Goal: Task Accomplishment & Management: Use online tool/utility

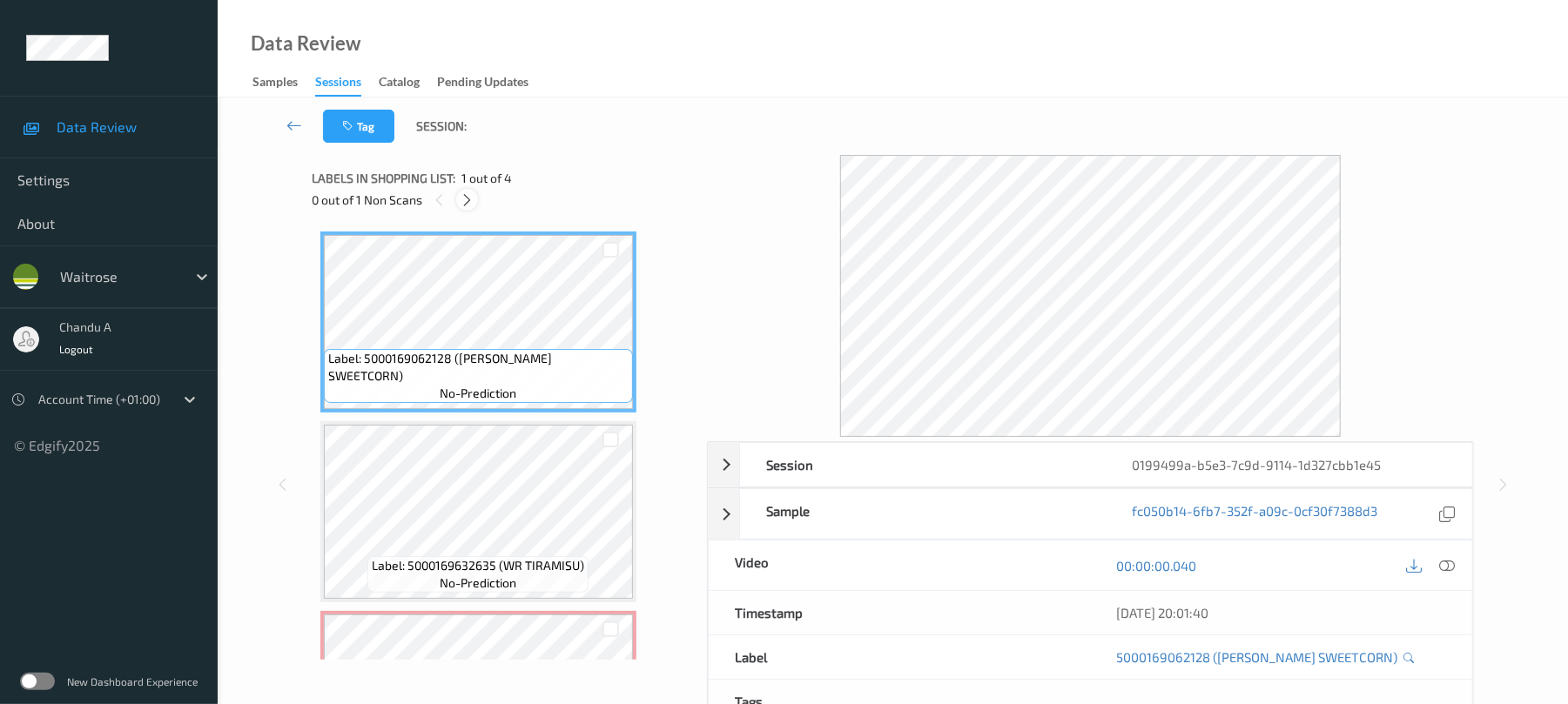
click at [464, 200] on icon at bounding box center [467, 201] width 15 height 16
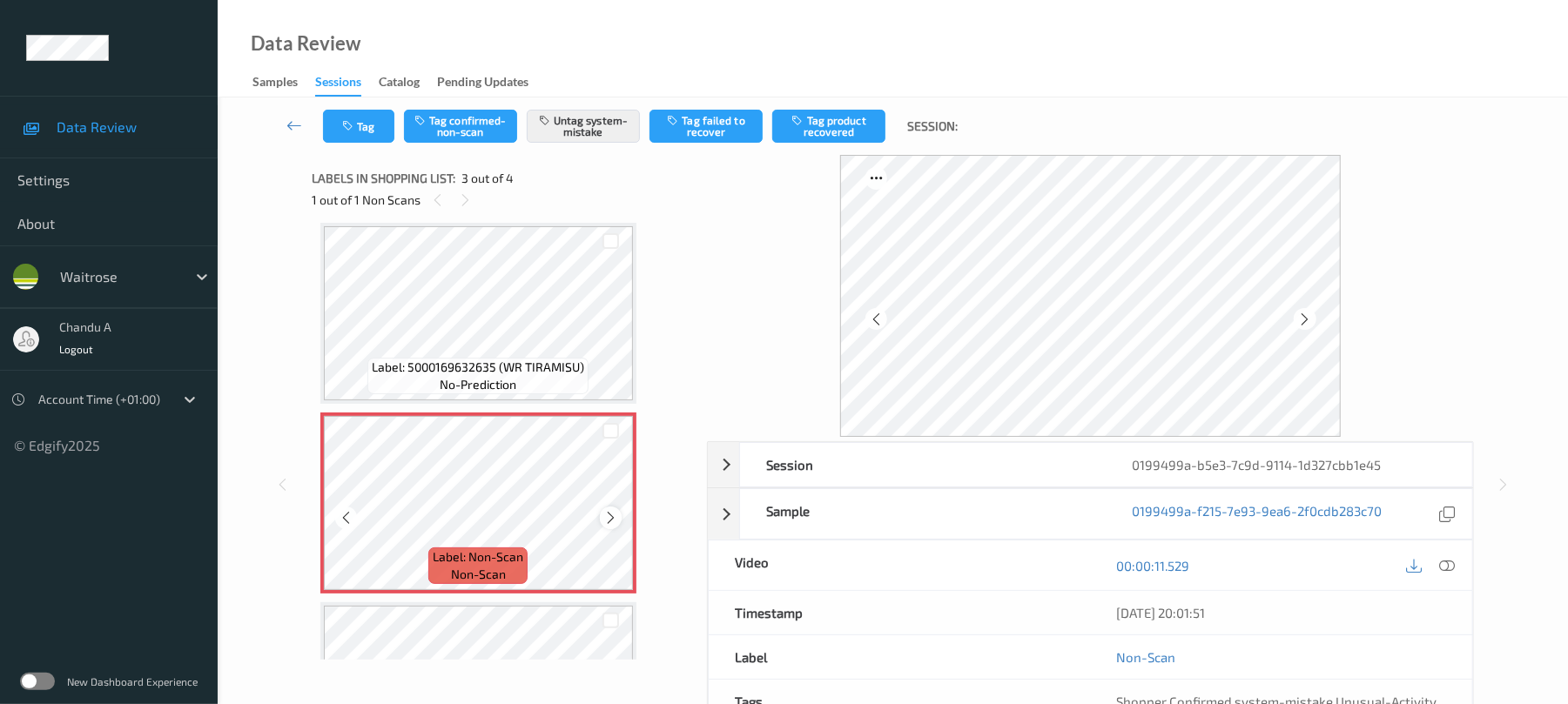
click at [613, 520] on icon at bounding box center [611, 517] width 15 height 16
click at [362, 115] on button "Tag" at bounding box center [359, 126] width 72 height 33
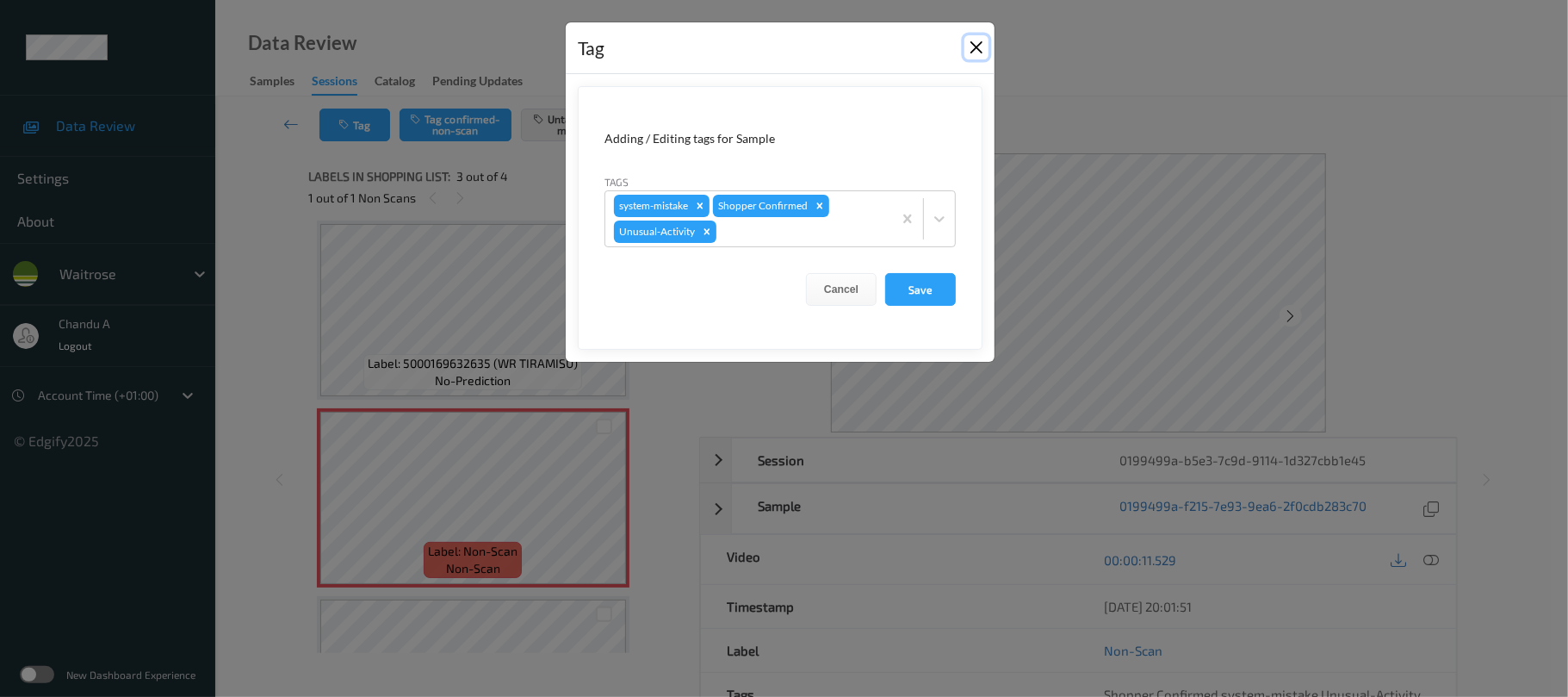
click at [975, 47] on button "Close" at bounding box center [976, 48] width 24 height 24
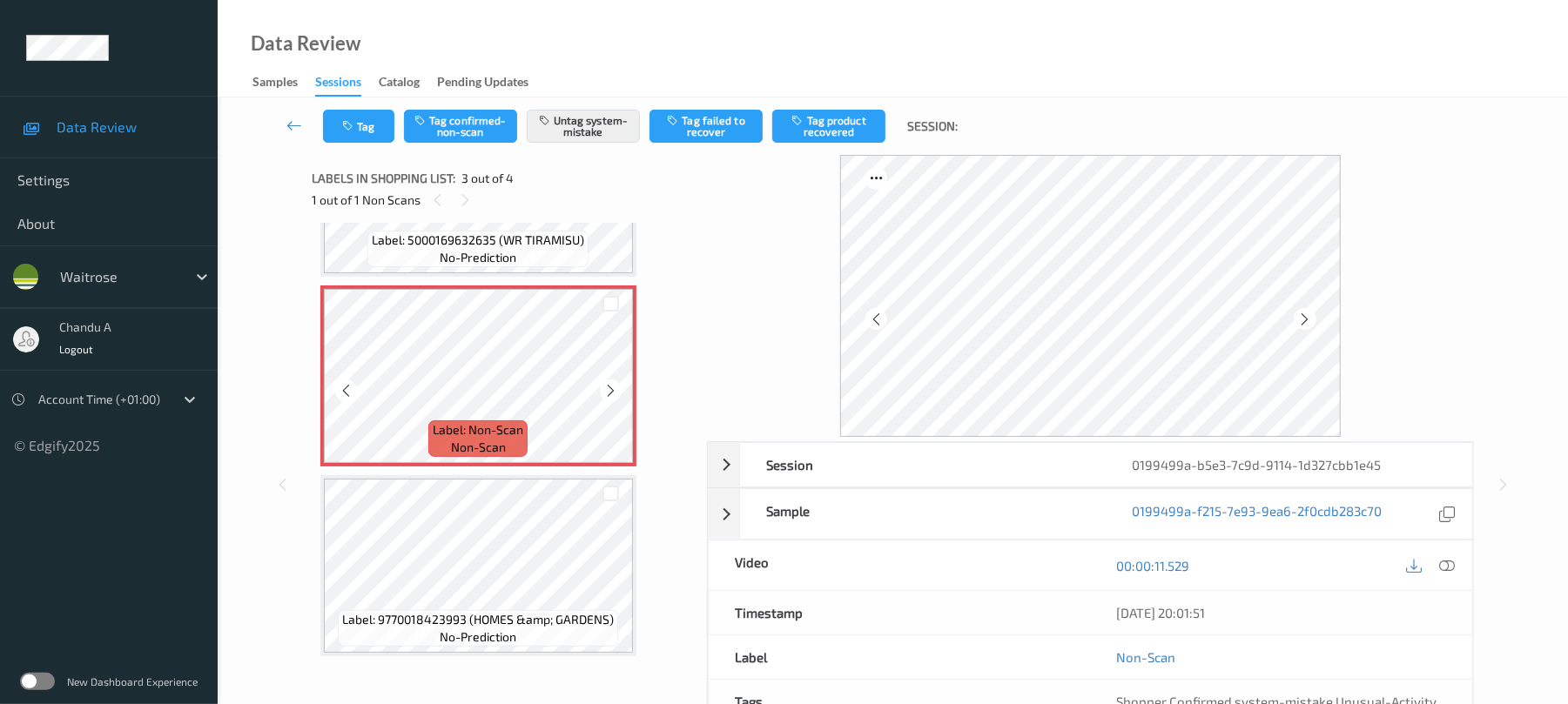
scroll to position [331, 0]
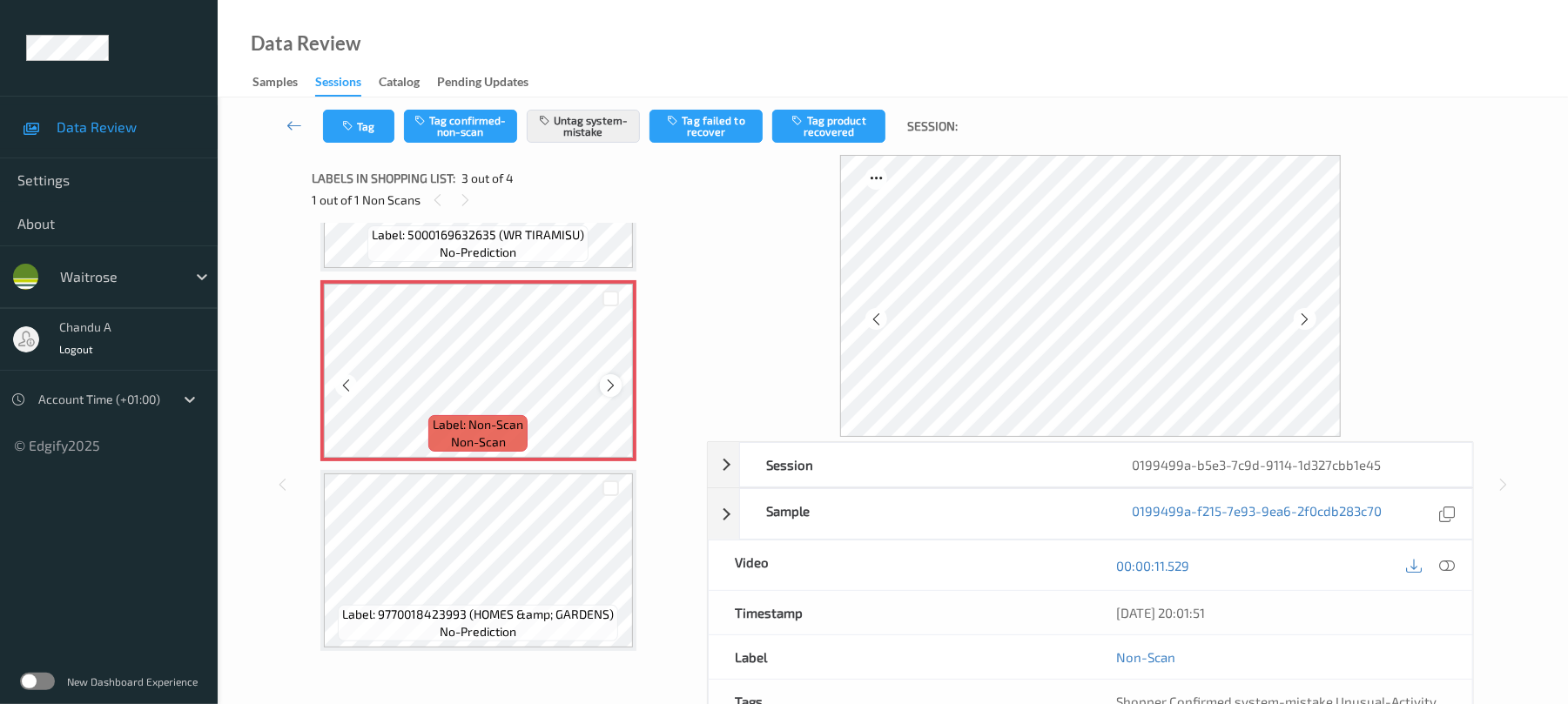
click at [614, 379] on icon at bounding box center [611, 385] width 15 height 16
click at [354, 120] on icon "button" at bounding box center [350, 126] width 15 height 12
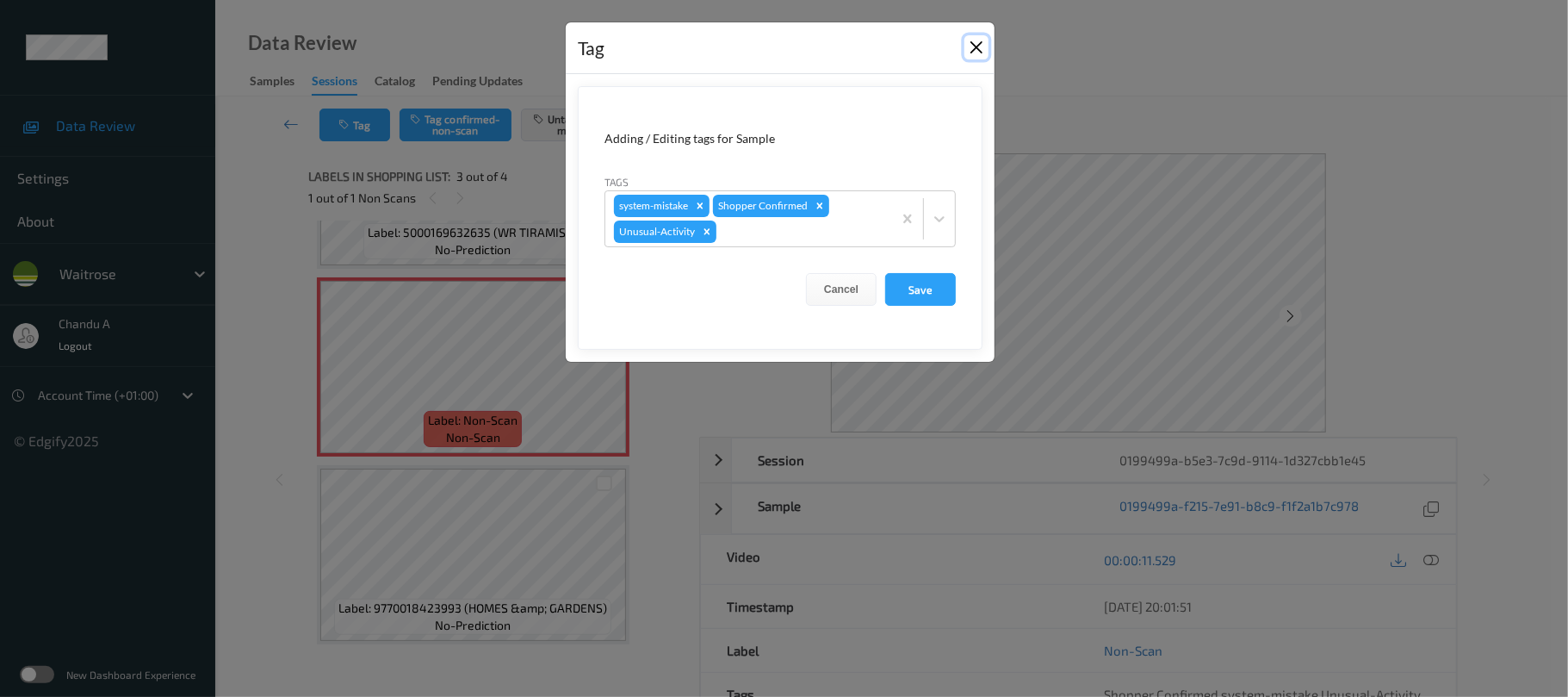
click at [978, 52] on button "Close" at bounding box center [976, 48] width 24 height 24
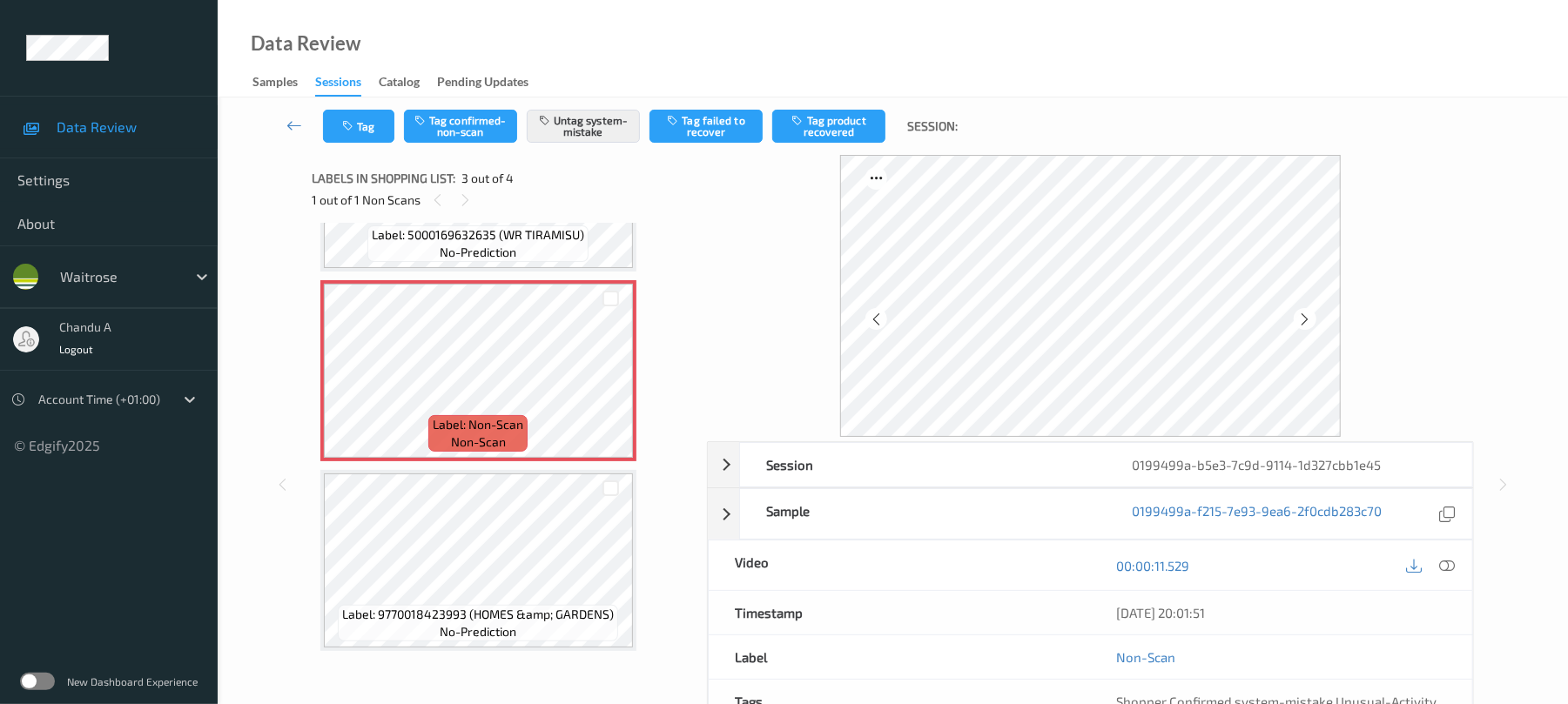
click at [1446, 566] on icon at bounding box center [1448, 566] width 16 height 16
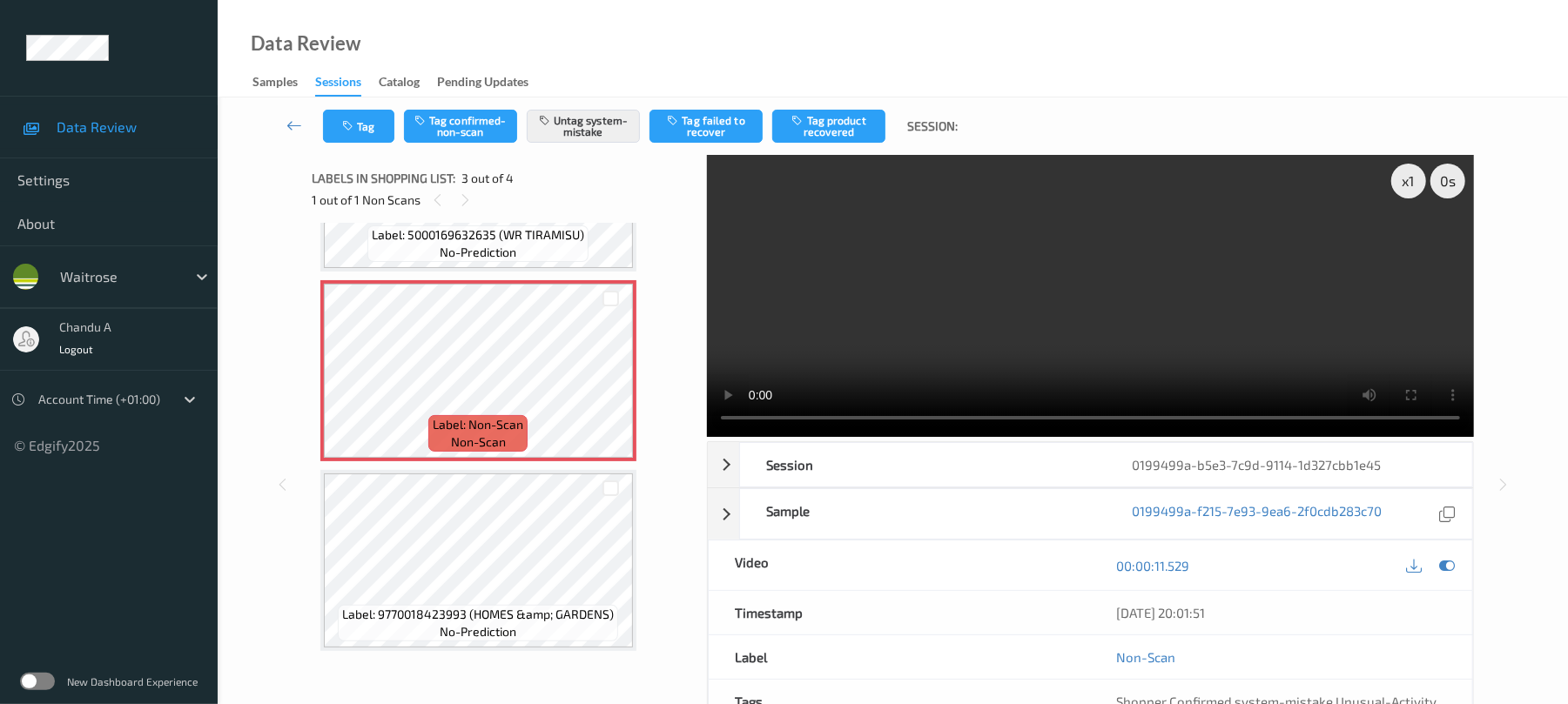
click at [1086, 300] on video at bounding box center [1091, 296] width 767 height 282
click at [606, 390] on icon at bounding box center [611, 385] width 15 height 16
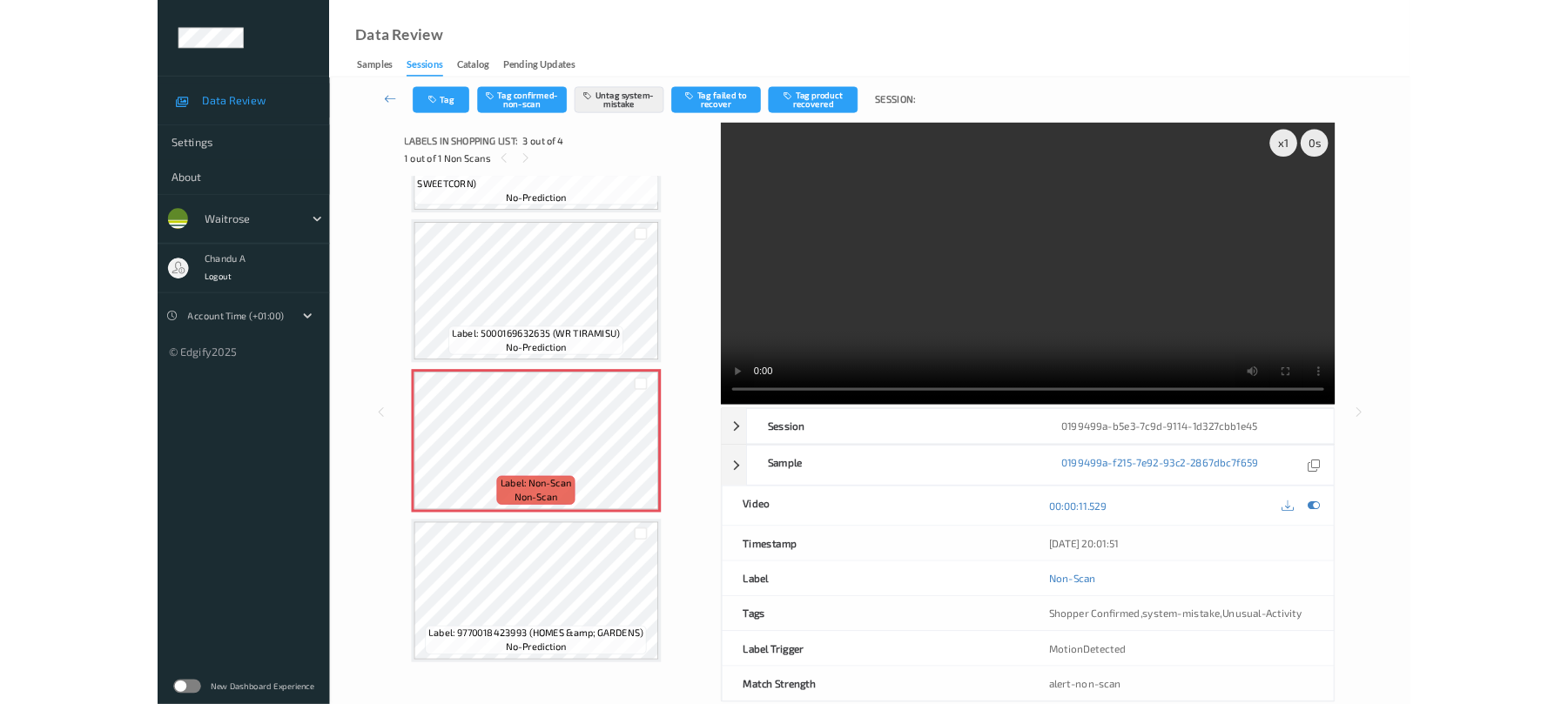
scroll to position [144, 0]
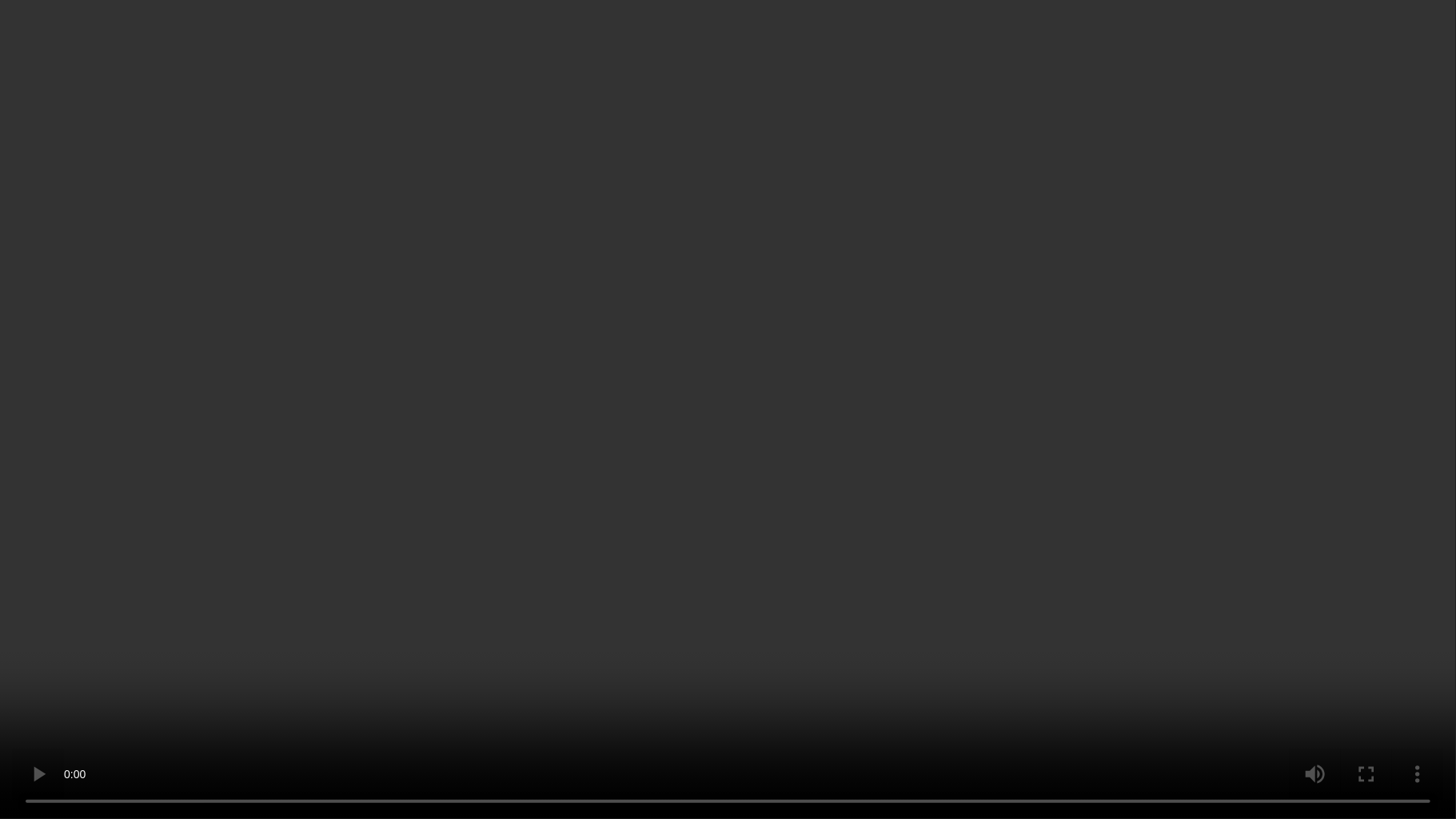
click at [826, 490] on video at bounding box center [728, 410] width 1456 height 819
click at [787, 478] on video at bounding box center [728, 410] width 1456 height 819
click at [714, 355] on video at bounding box center [728, 410] width 1456 height 819
click at [889, 200] on video at bounding box center [728, 410] width 1456 height 819
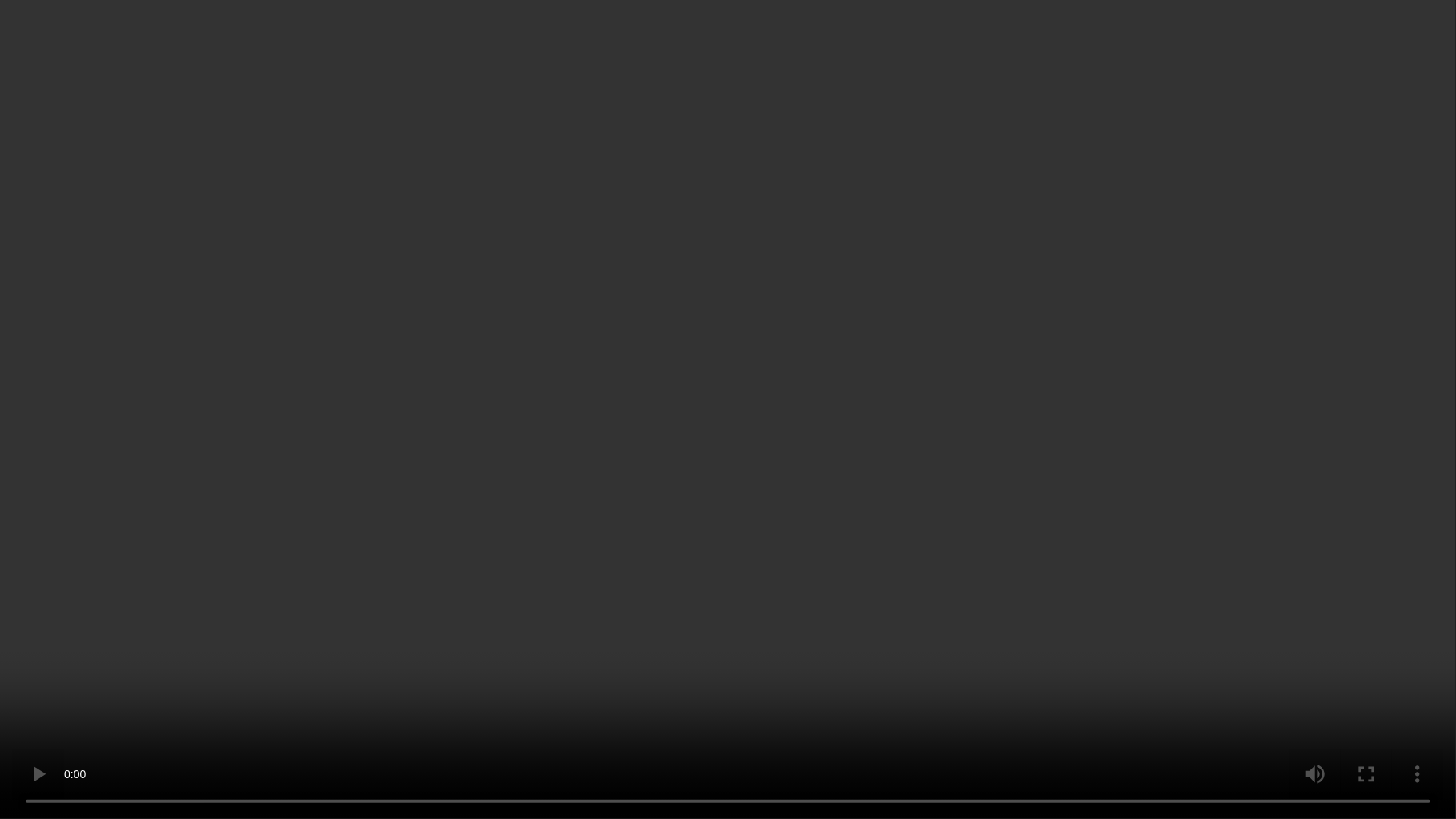
click at [570, 388] on video at bounding box center [728, 410] width 1456 height 819
click at [726, 343] on video at bounding box center [728, 410] width 1456 height 819
click at [587, 365] on video at bounding box center [728, 410] width 1456 height 819
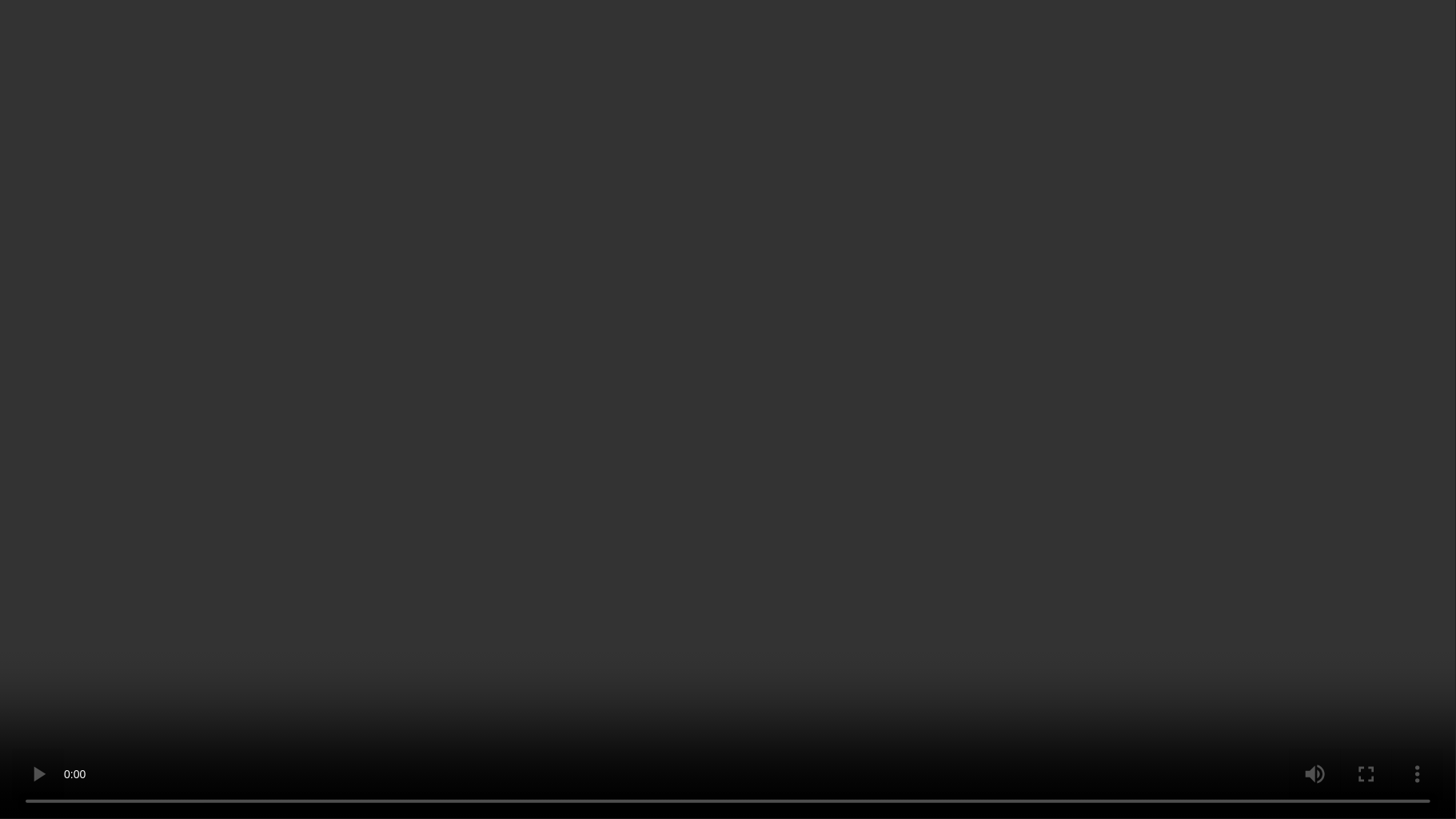
click at [624, 365] on video at bounding box center [728, 410] width 1456 height 819
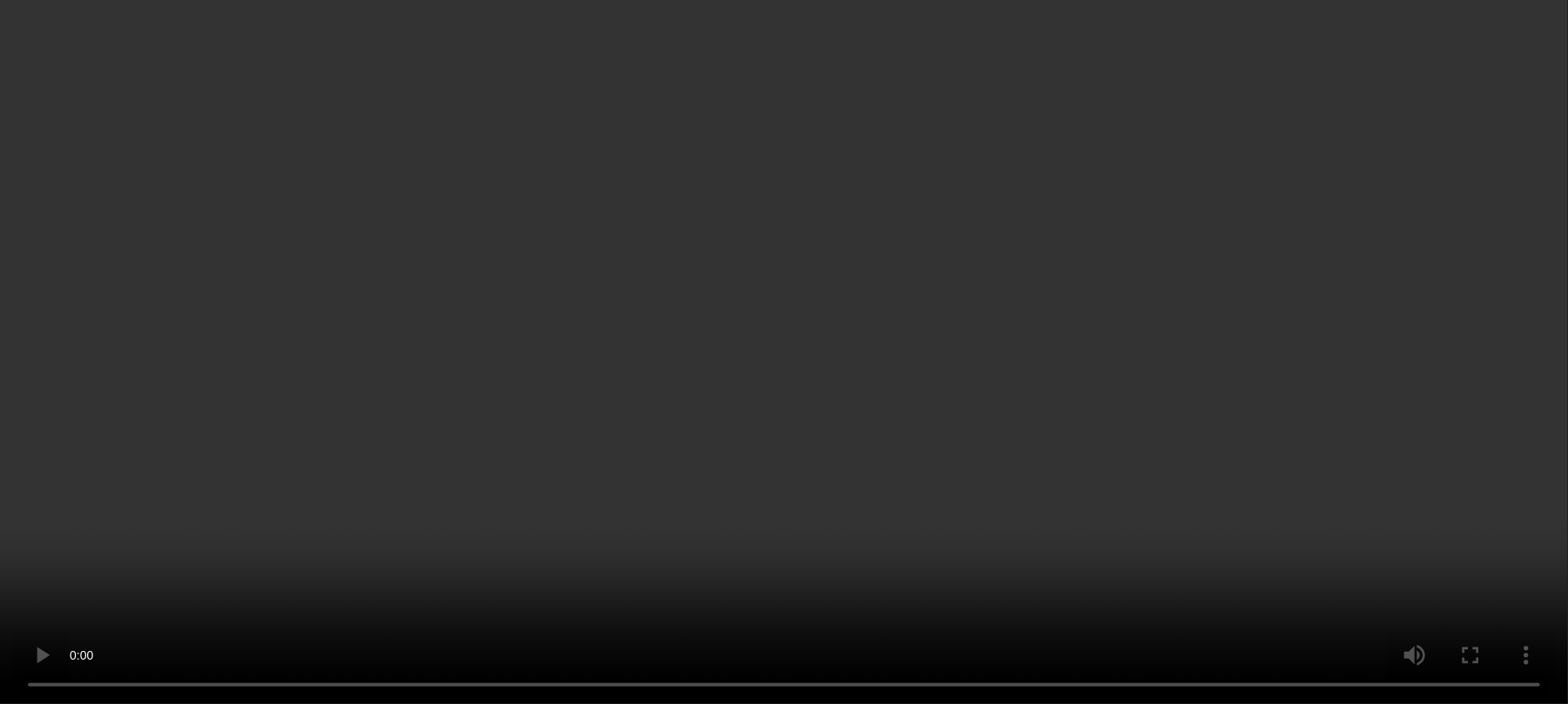
scroll to position [259, 0]
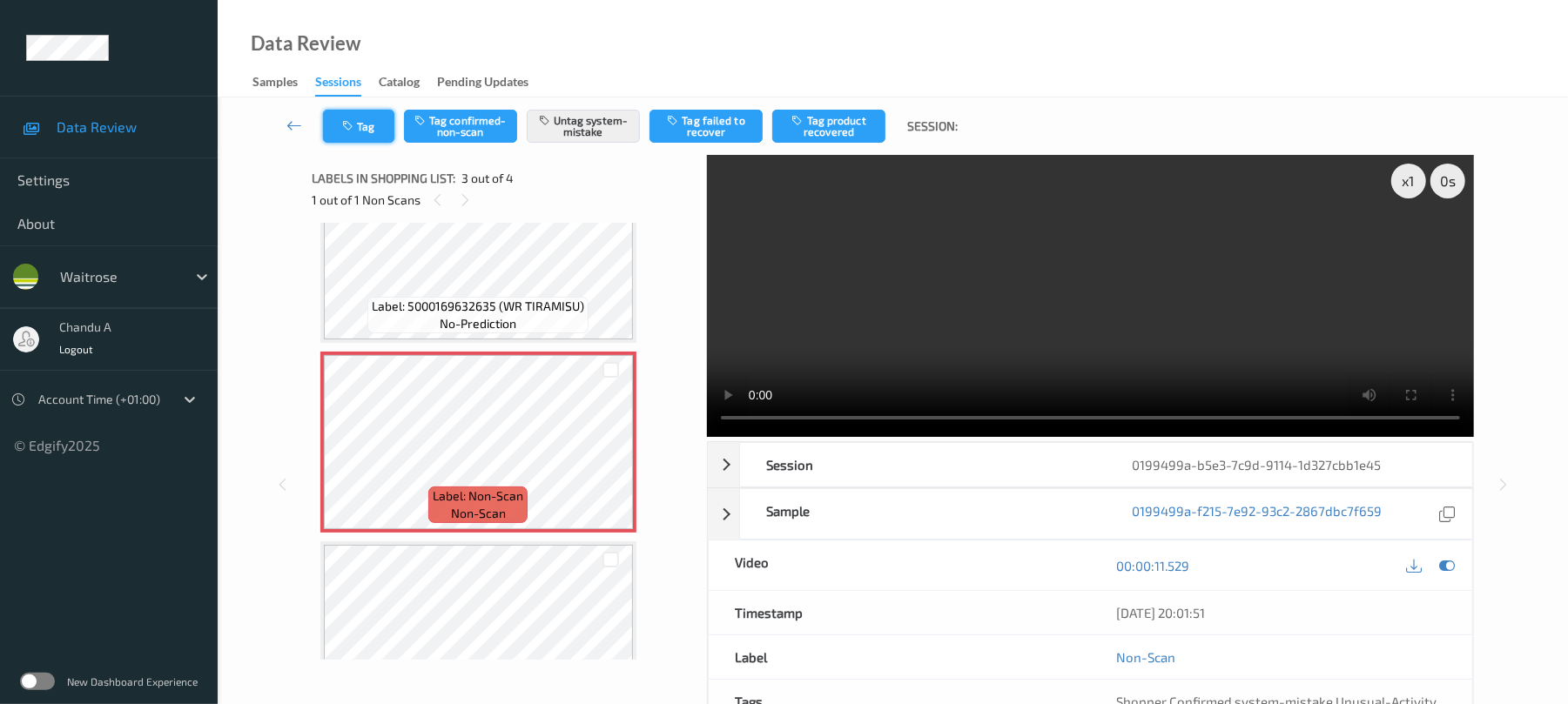
click at [371, 120] on button "Tag" at bounding box center [359, 126] width 72 height 33
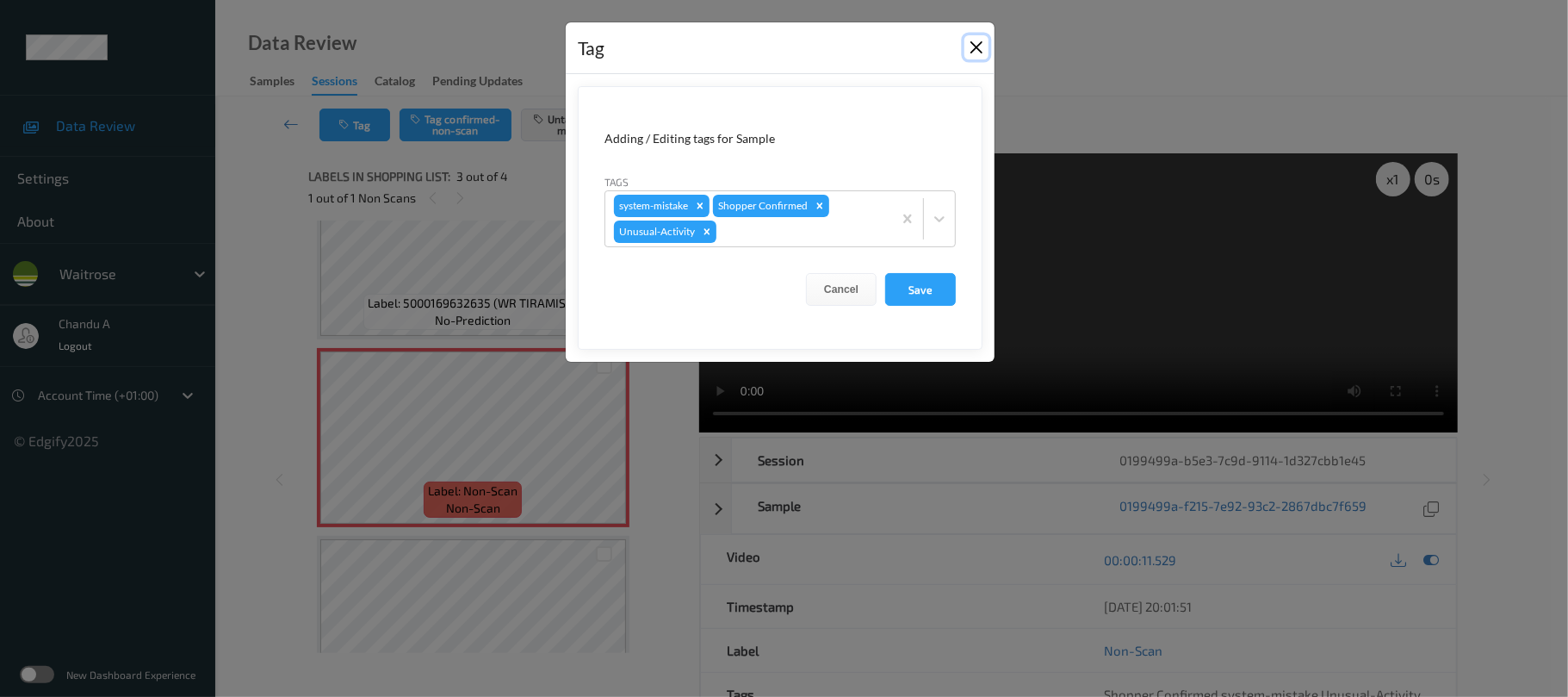
click at [979, 49] on button "Close" at bounding box center [976, 48] width 24 height 24
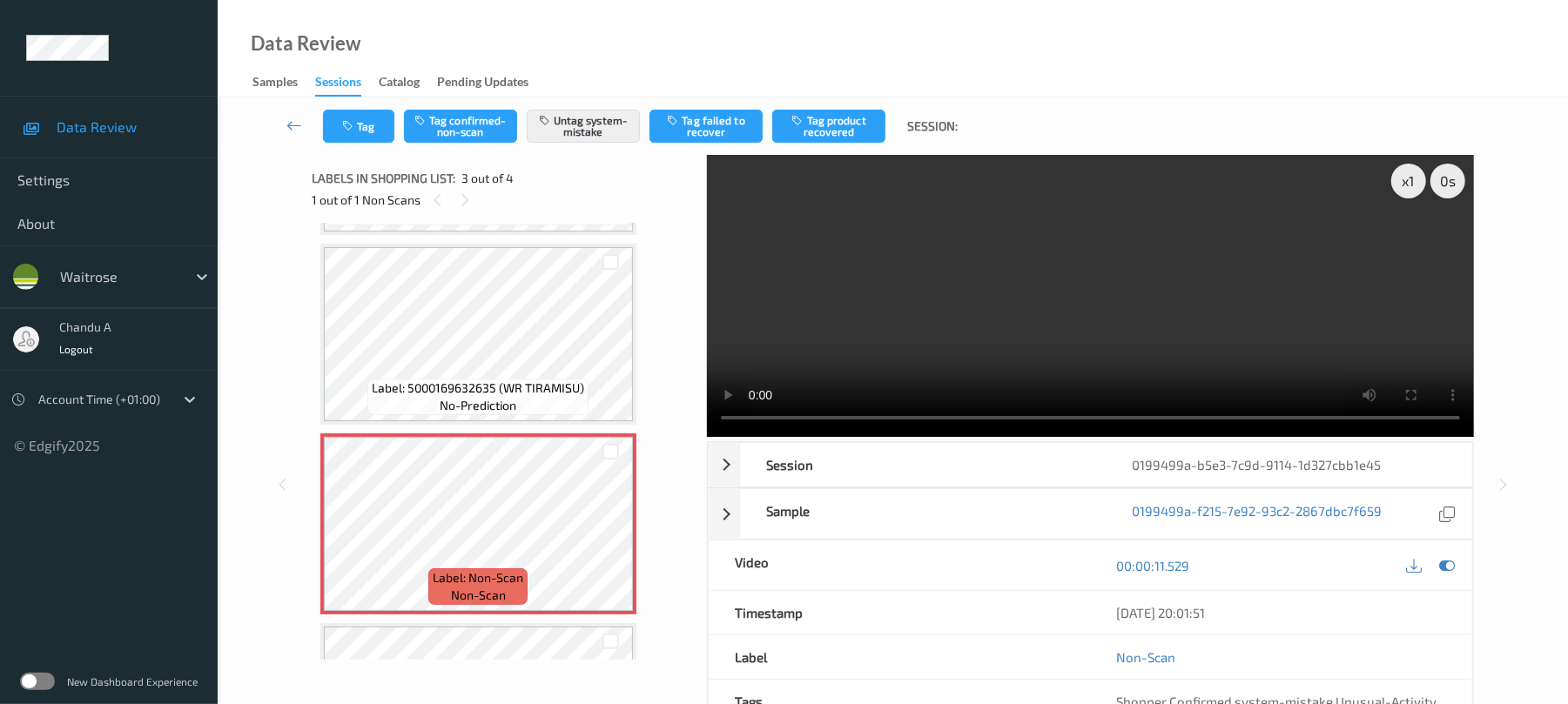
scroll to position [144, 0]
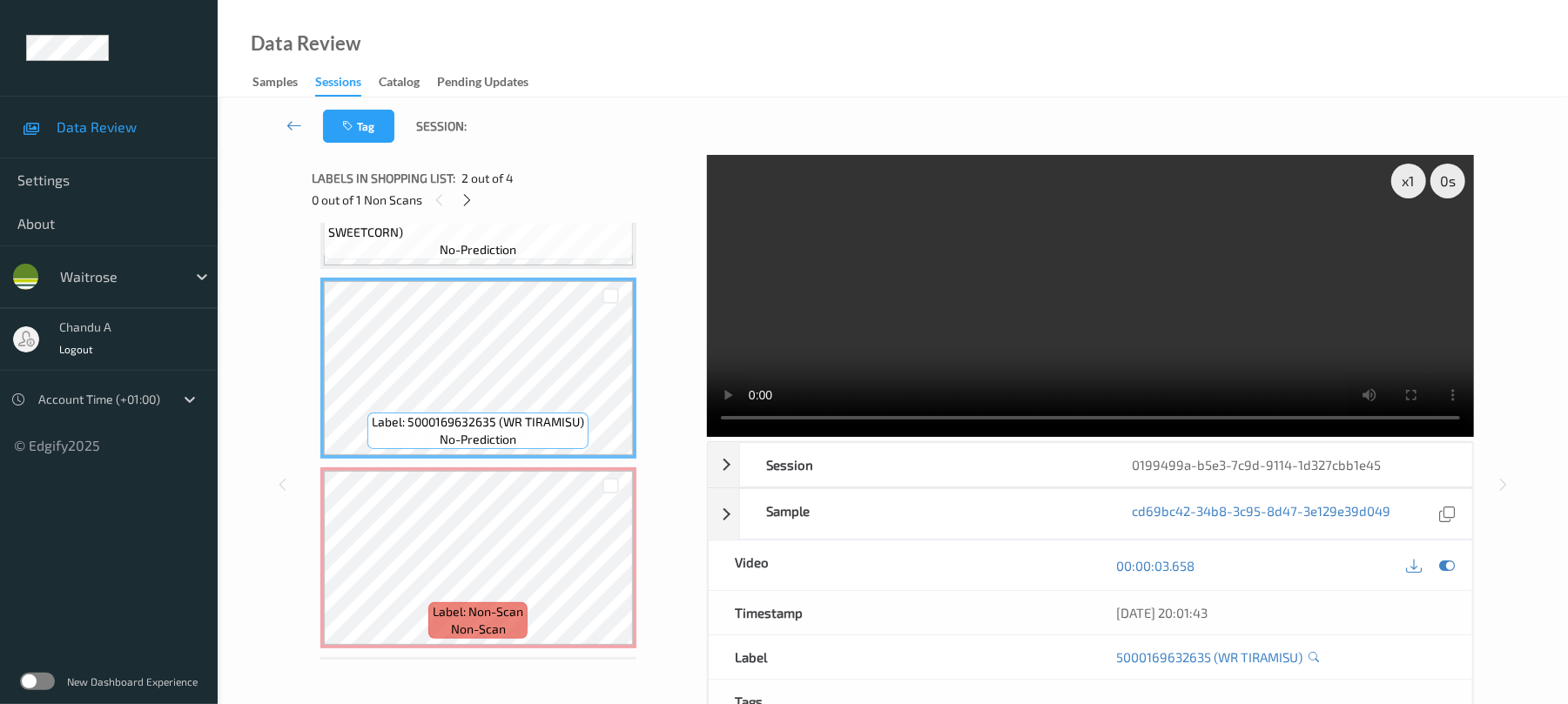
click at [1074, 342] on video at bounding box center [1091, 296] width 767 height 282
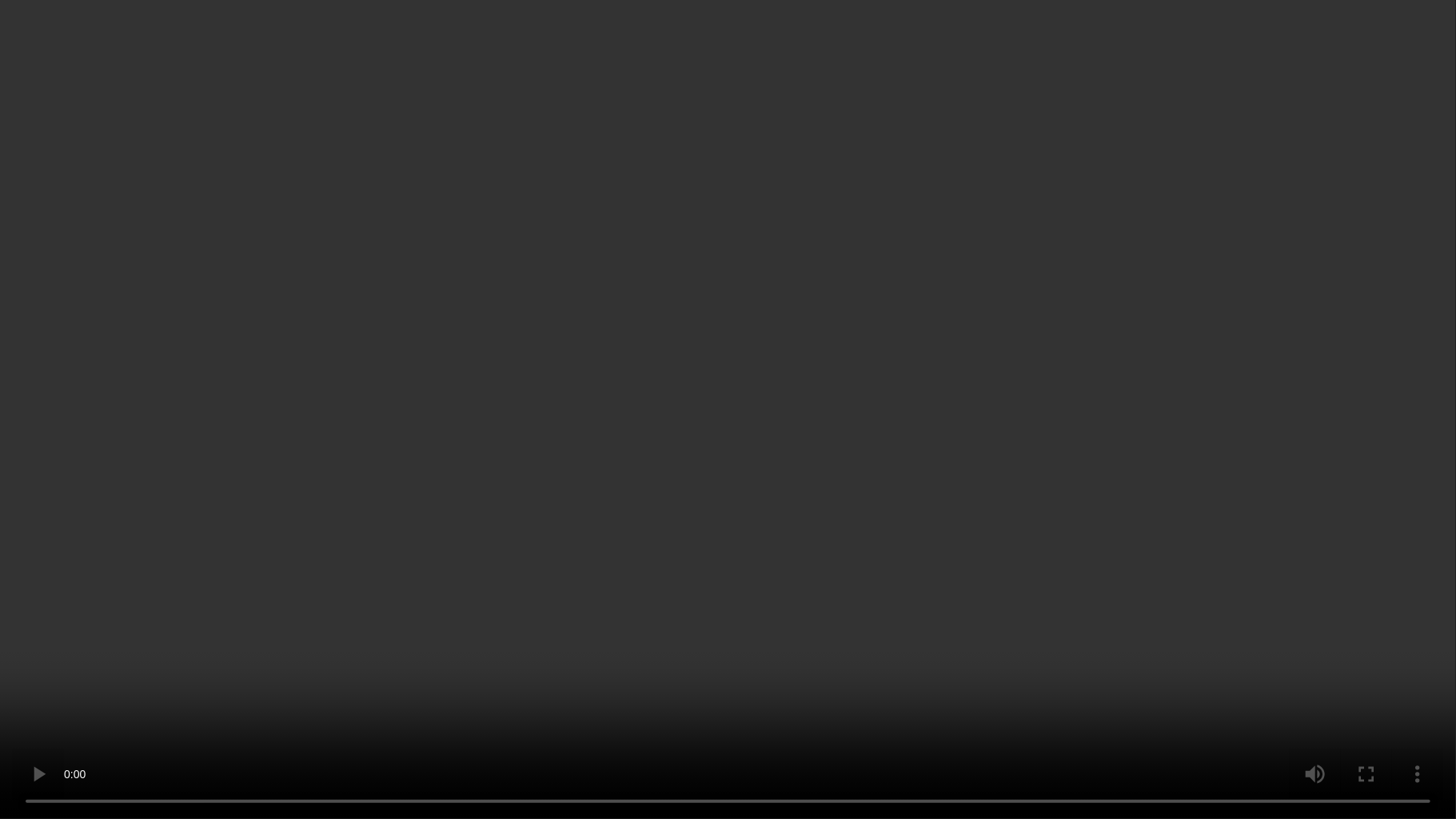
click at [951, 419] on video at bounding box center [728, 410] width 1456 height 819
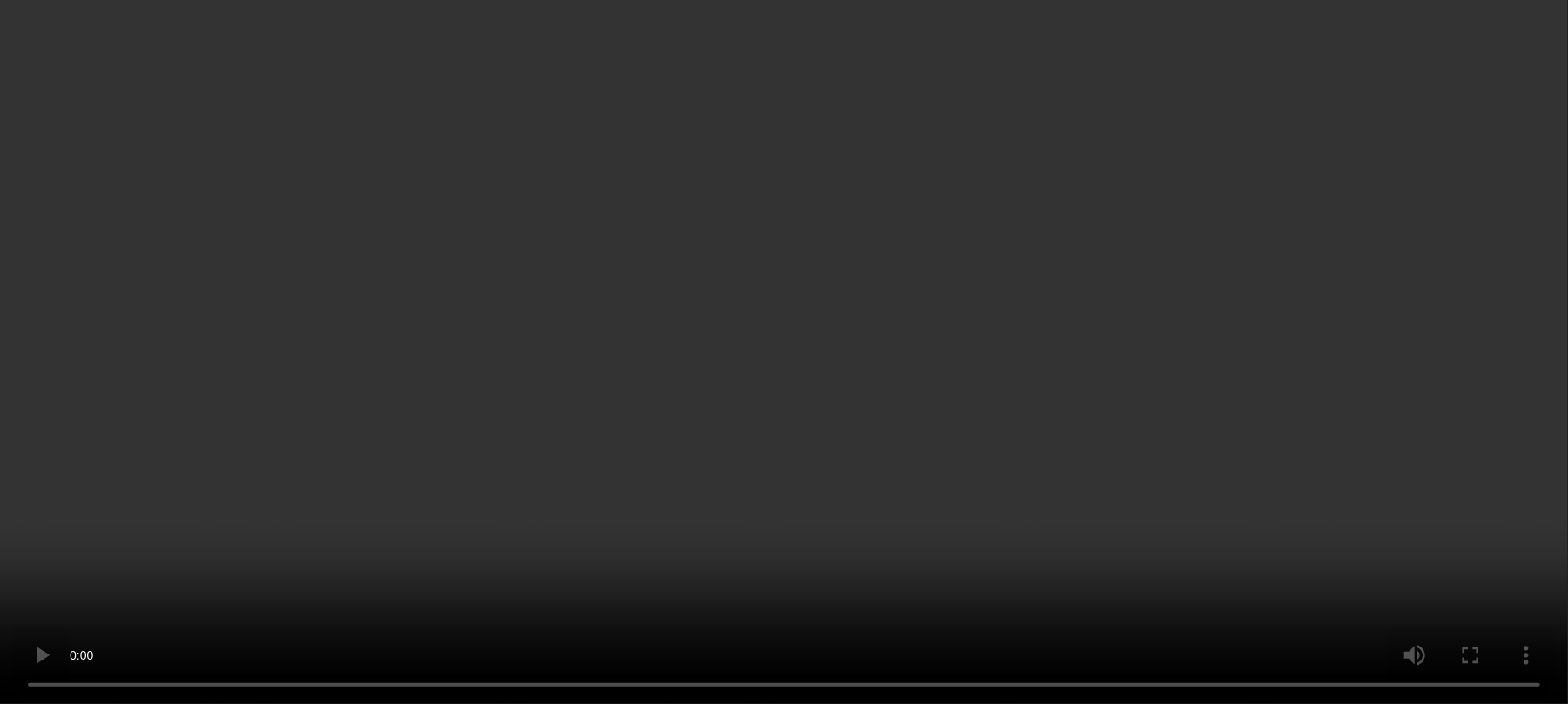
scroll to position [331, 0]
